Goal: Transaction & Acquisition: Purchase product/service

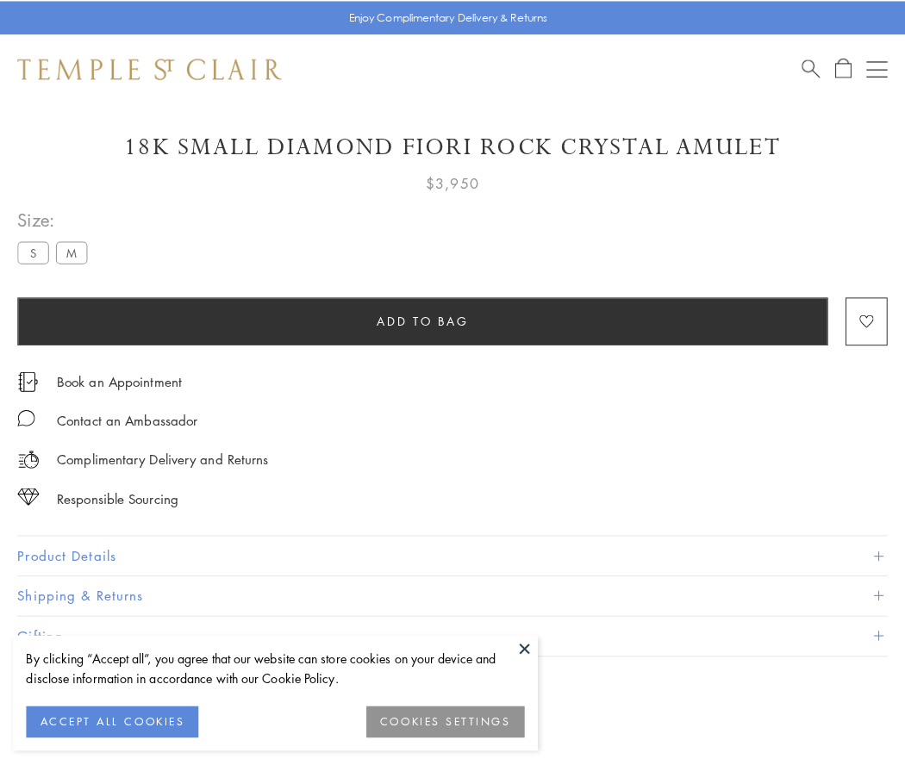
scroll to position [59, 0]
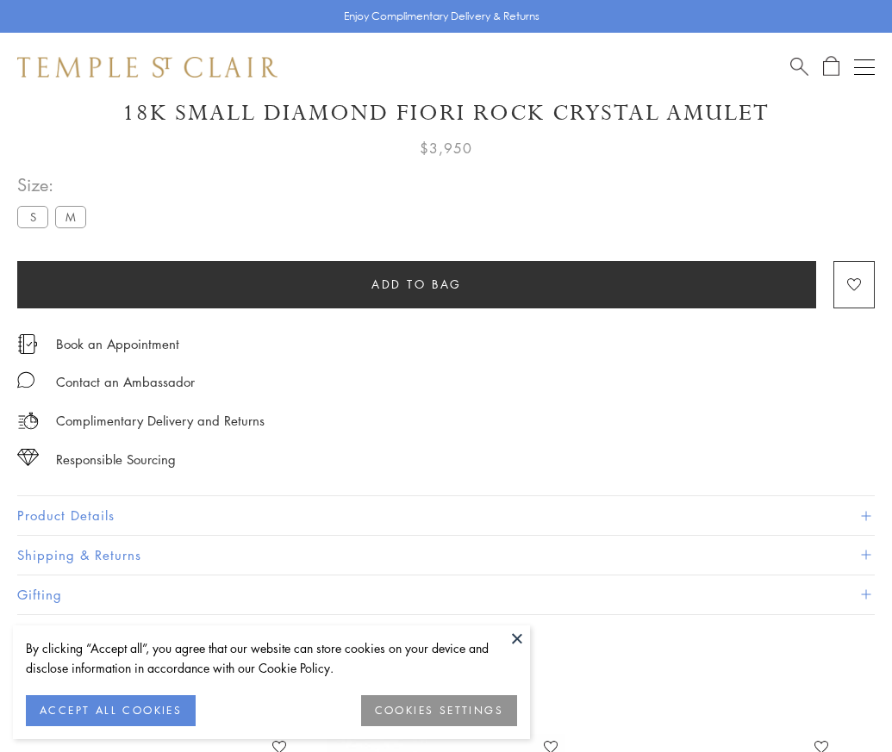
click at [416, 283] on span "Add to bag" at bounding box center [416, 284] width 90 height 19
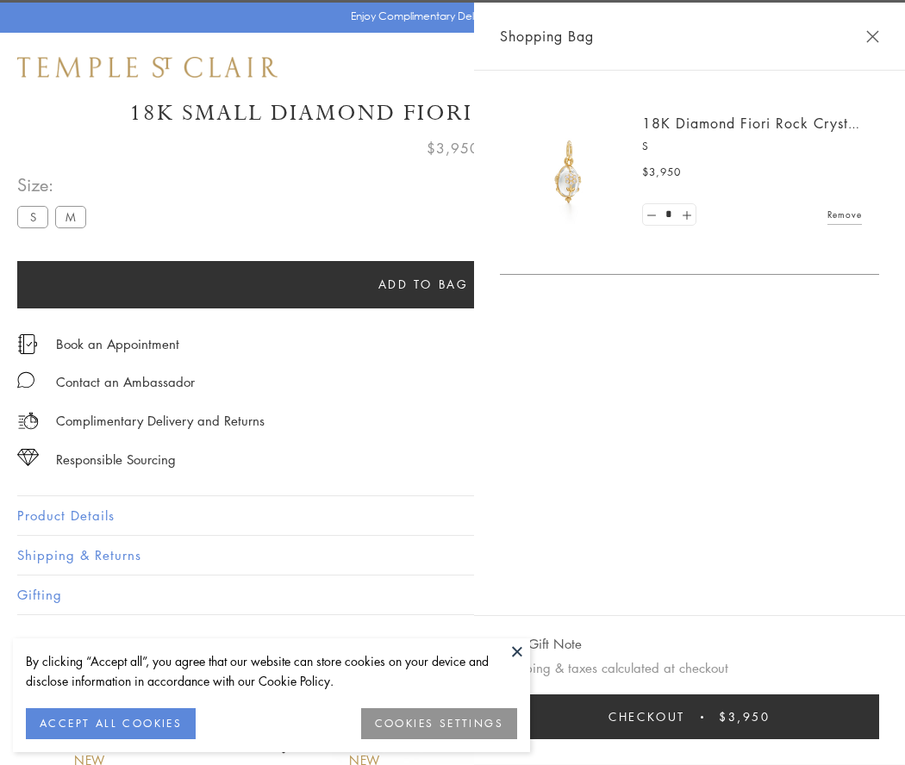
click at [732, 717] on button "Checkout $3,950" at bounding box center [689, 716] width 379 height 45
